Goal: Navigation & Orientation: Find specific page/section

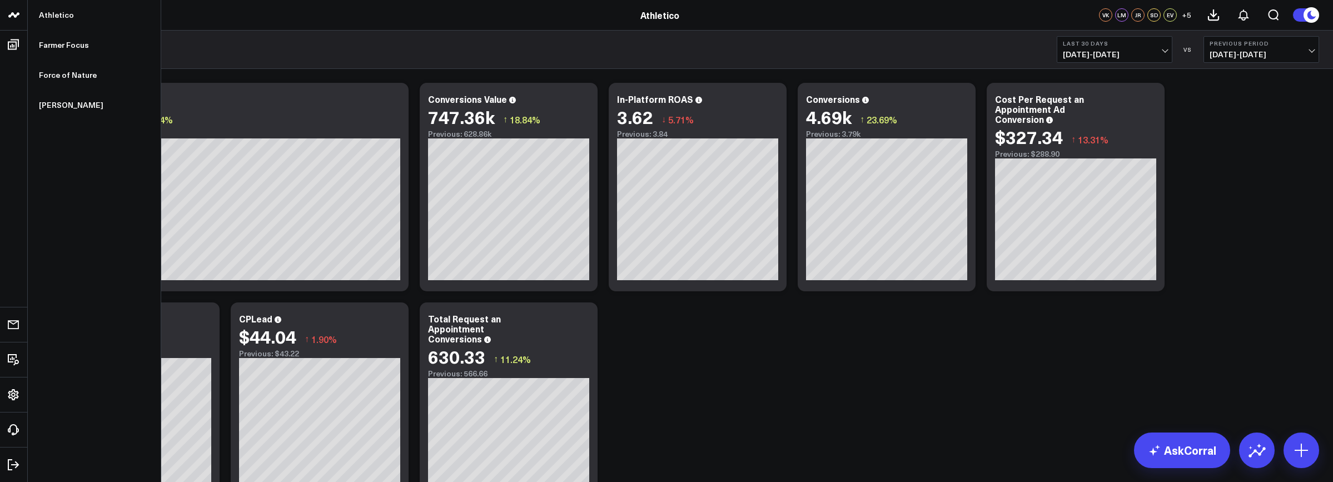
click at [12, 17] on icon at bounding box center [13, 14] width 13 height 13
click at [78, 80] on link "Force of Nature" at bounding box center [94, 75] width 133 height 30
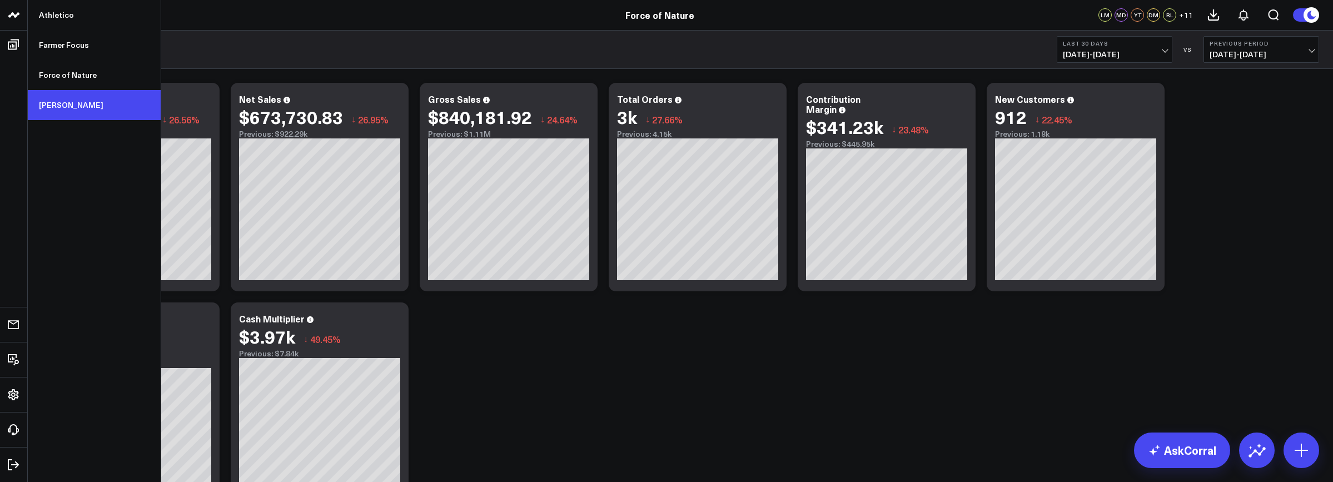
click at [60, 102] on link "[PERSON_NAME]" at bounding box center [94, 105] width 133 height 30
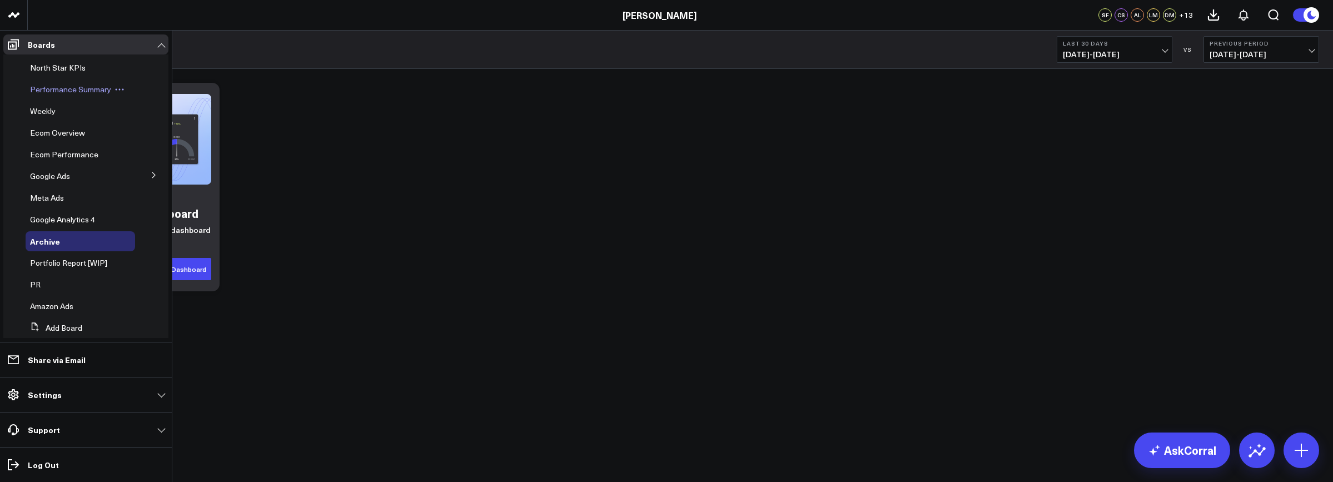
click at [56, 88] on span "Performance Summary" at bounding box center [70, 89] width 81 height 11
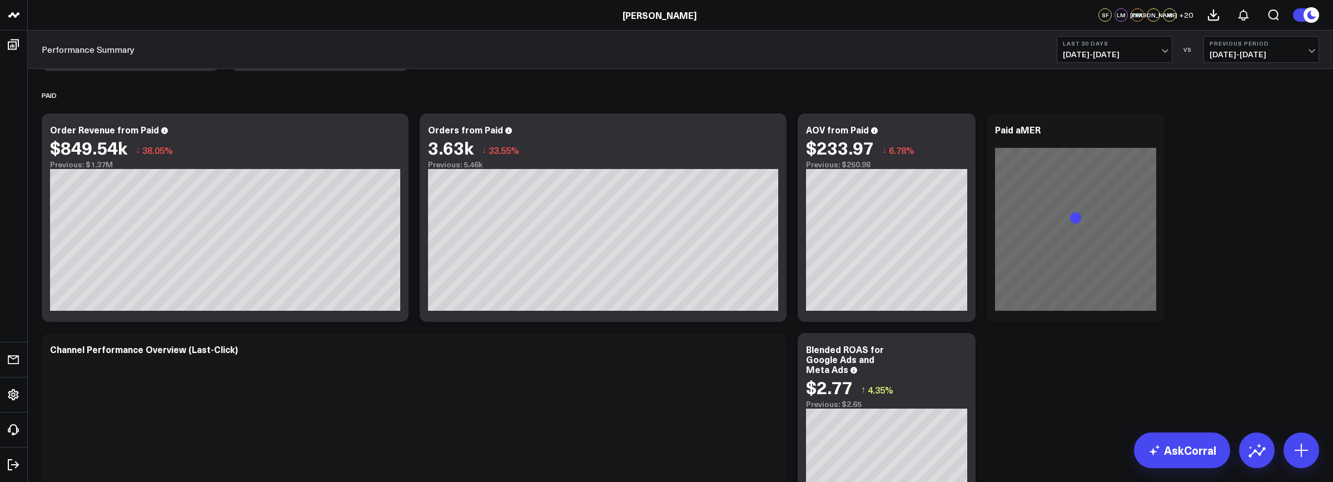
scroll to position [1579, 0]
